Goal: Task Accomplishment & Management: Use online tool/utility

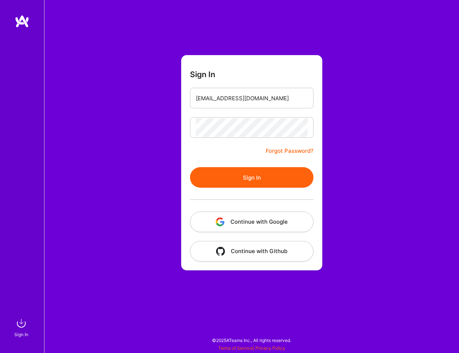
click at [193, 154] on form "Sign In [EMAIL_ADDRESS][DOMAIN_NAME] Forgot Password? Sign In Continue with Goo…" at bounding box center [251, 162] width 141 height 215
click at [218, 175] on button "Sign In" at bounding box center [252, 177] width 124 height 21
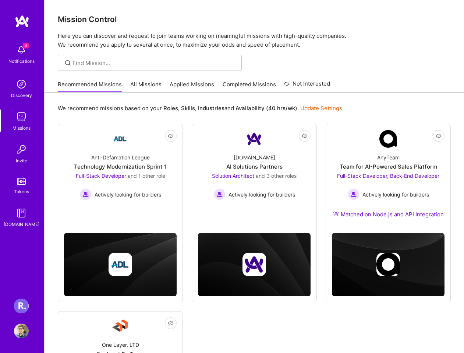
click at [24, 309] on img at bounding box center [21, 306] width 15 height 15
